Goal: Task Accomplishment & Management: Complete application form

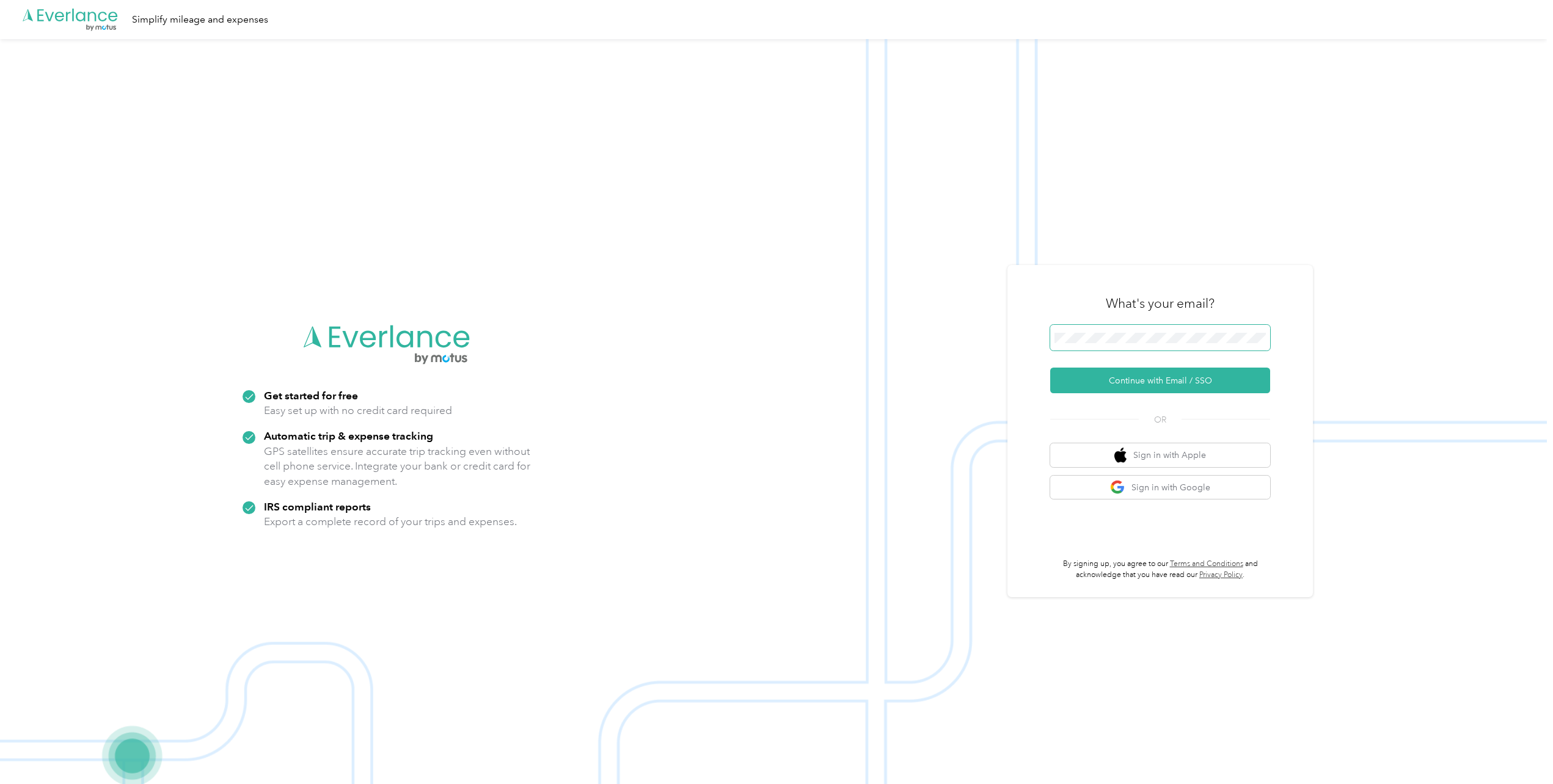
click at [1089, 345] on span at bounding box center [1159, 338] width 220 height 26
click at [1128, 376] on button "Continue with Email / SSO" at bounding box center [1159, 380] width 220 height 26
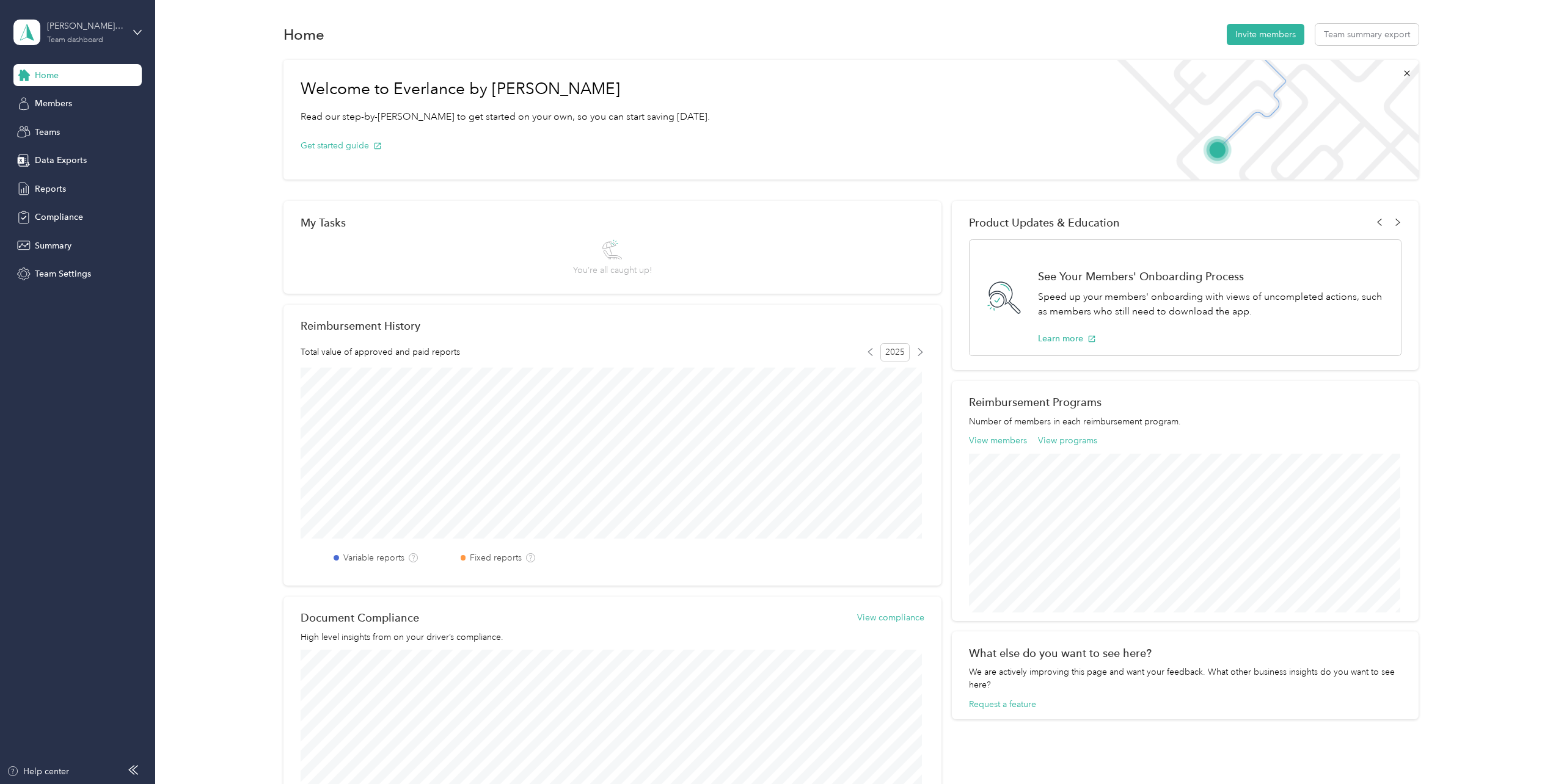
click at [89, 37] on div "Team dashboard" at bounding box center [75, 41] width 56 height 7
click at [84, 124] on div "Personal dashboard" at bounding box center [63, 128] width 76 height 13
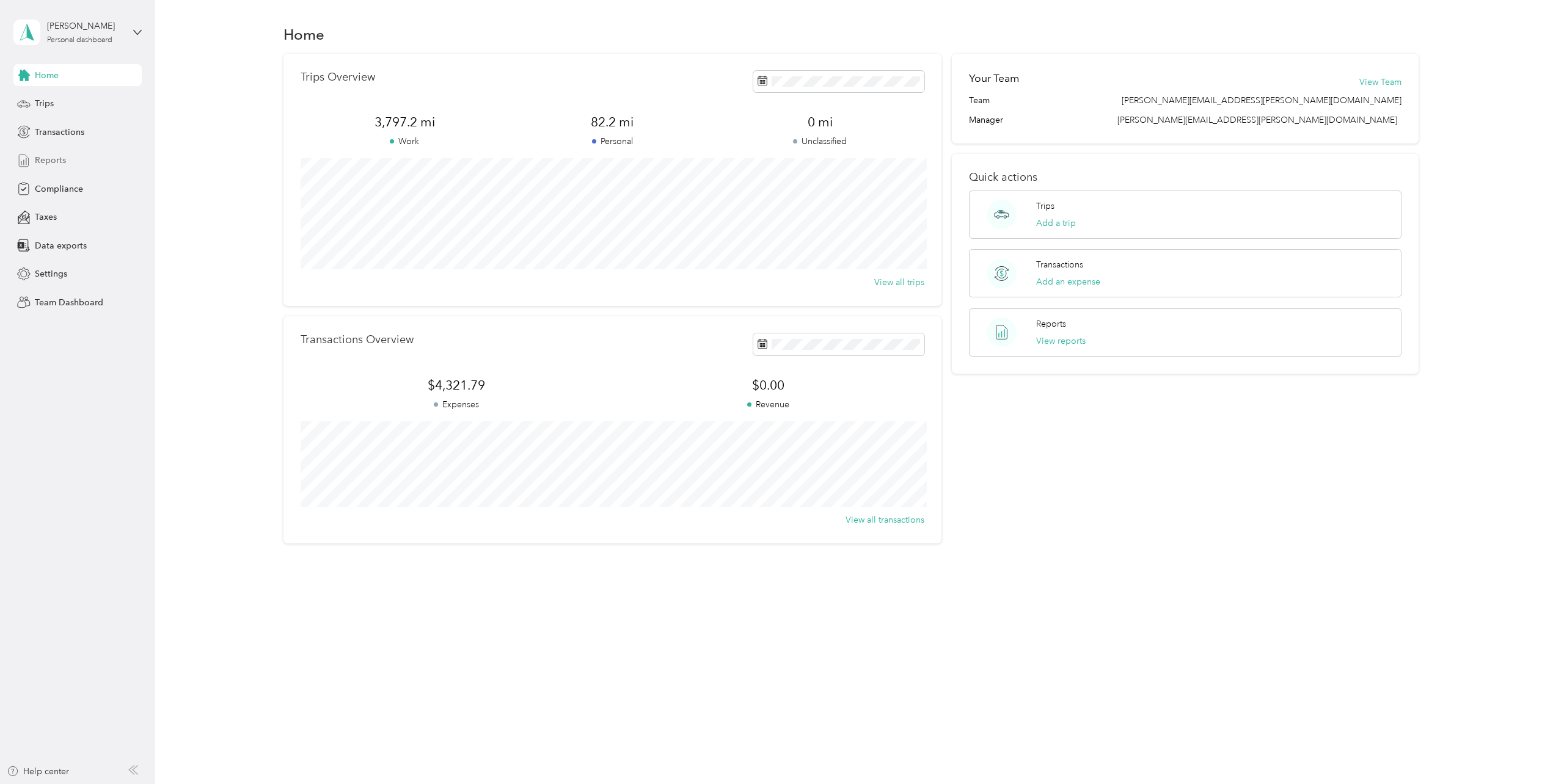
click at [56, 158] on span "Reports" at bounding box center [51, 160] width 31 height 13
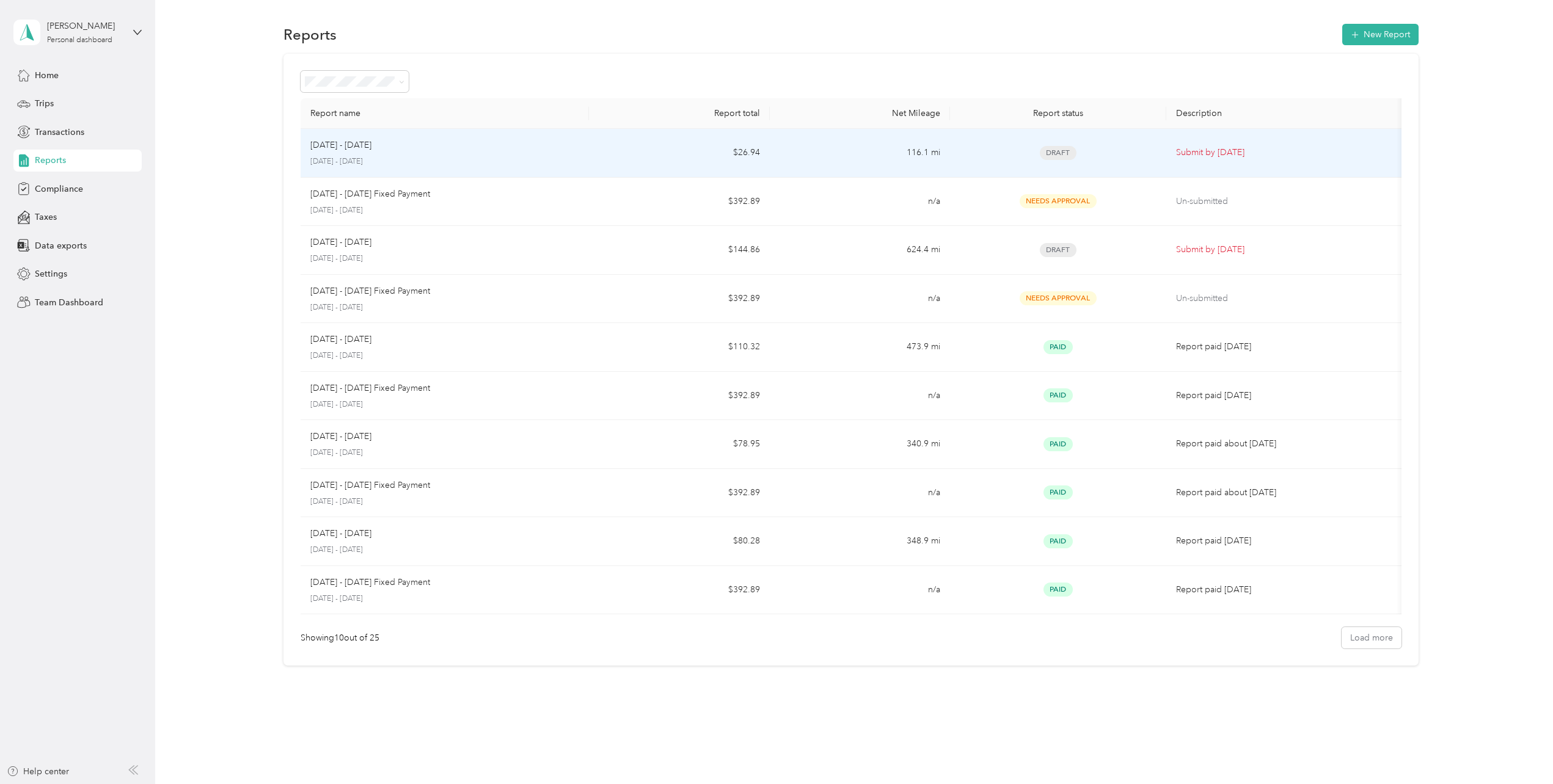
click at [508, 147] on div "[DATE] - [DATE]" at bounding box center [445, 145] width 269 height 14
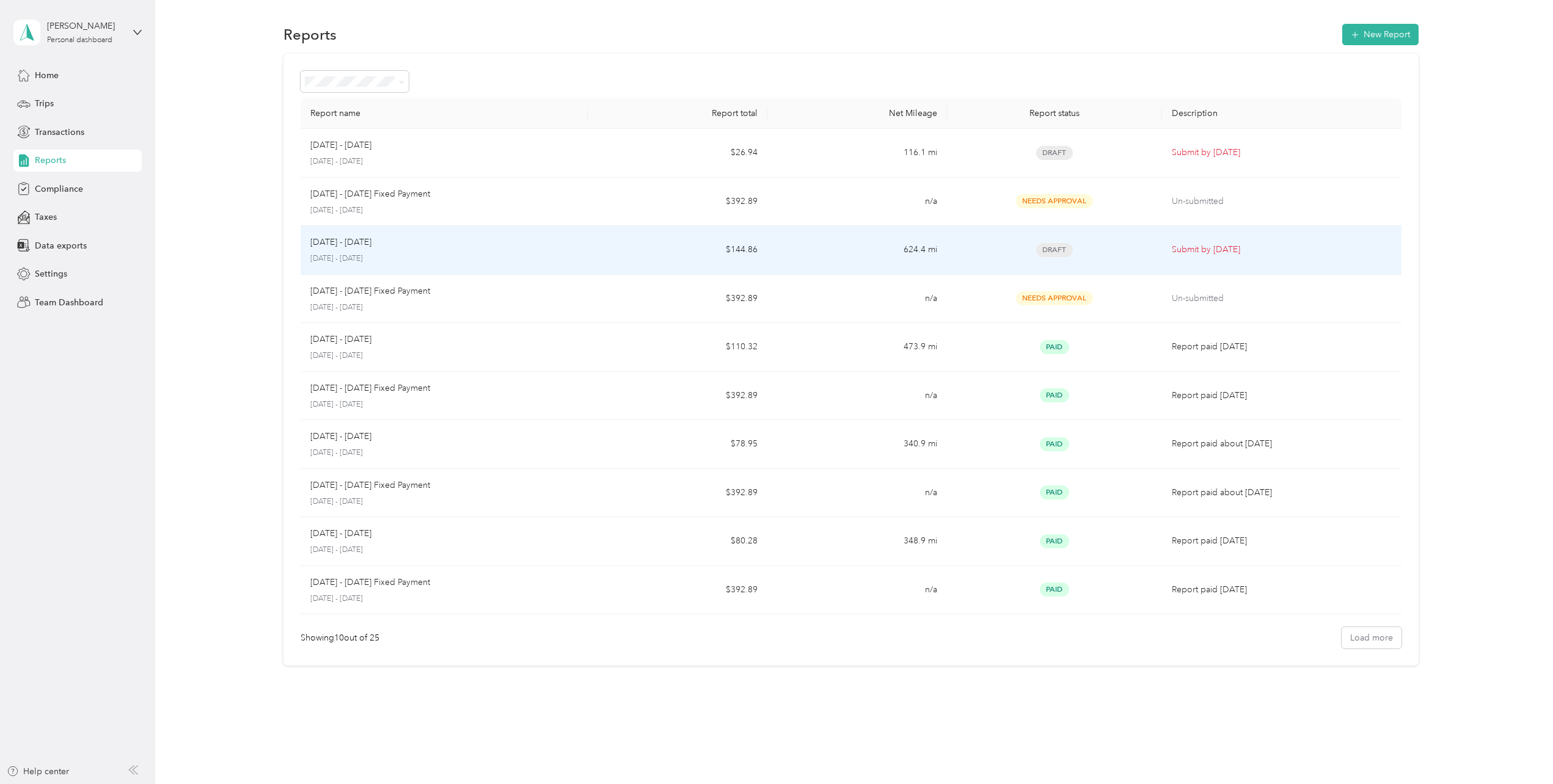
click at [537, 240] on div "[DATE] - [DATE]" at bounding box center [444, 242] width 267 height 14
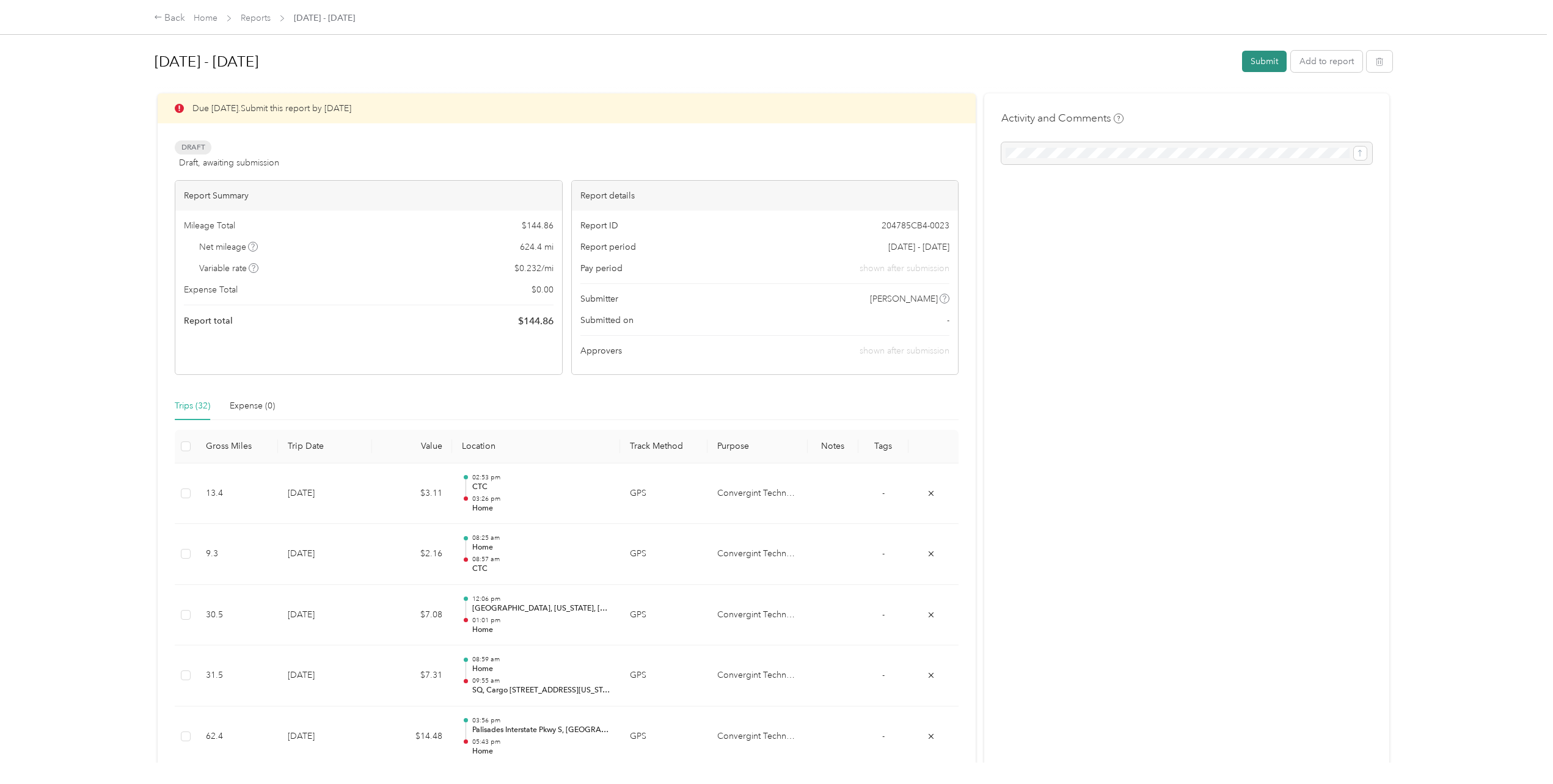
click at [1257, 66] on button "Submit" at bounding box center [1264, 61] width 44 height 21
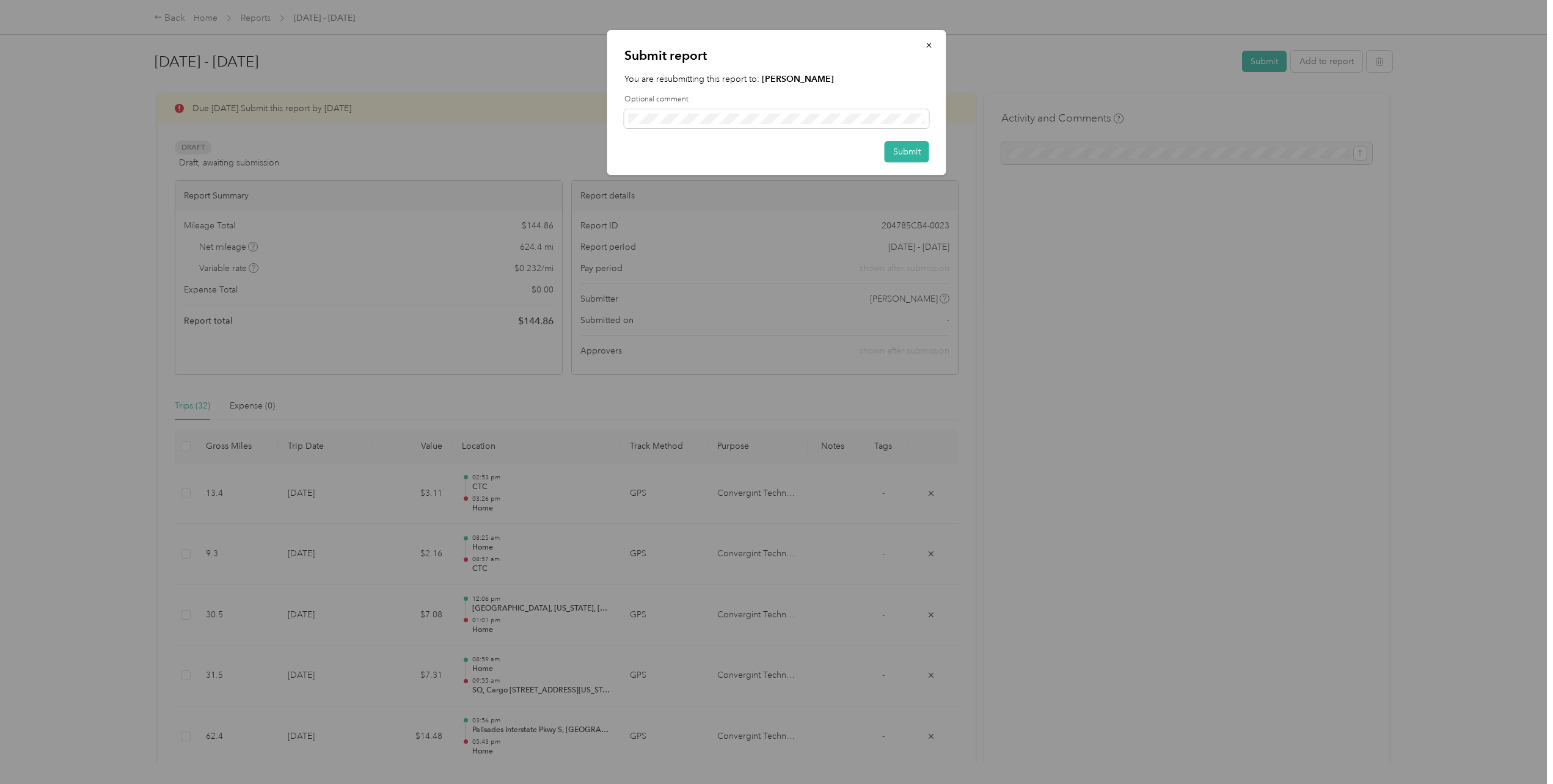
drag, startPoint x: 918, startPoint y: 151, endPoint x: 784, endPoint y: 135, distance: 135.0
click at [917, 151] on button "Submit" at bounding box center [907, 151] width 44 height 21
